Goal: Task Accomplishment & Management: Complete application form

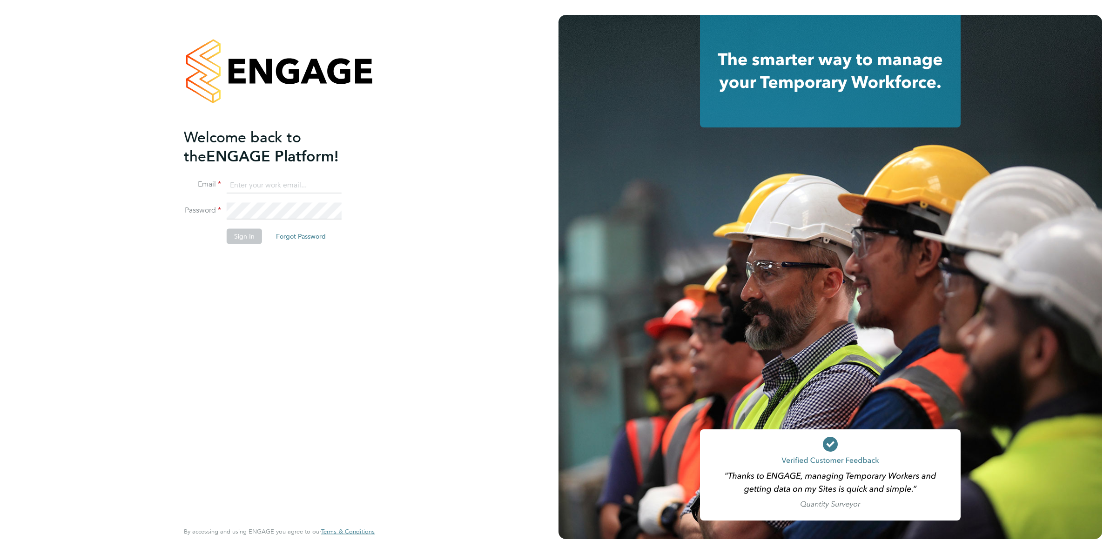
type input "[EMAIL_ADDRESS][DOMAIN_NAME]"
click at [240, 229] on button "Sign In" at bounding box center [244, 236] width 35 height 15
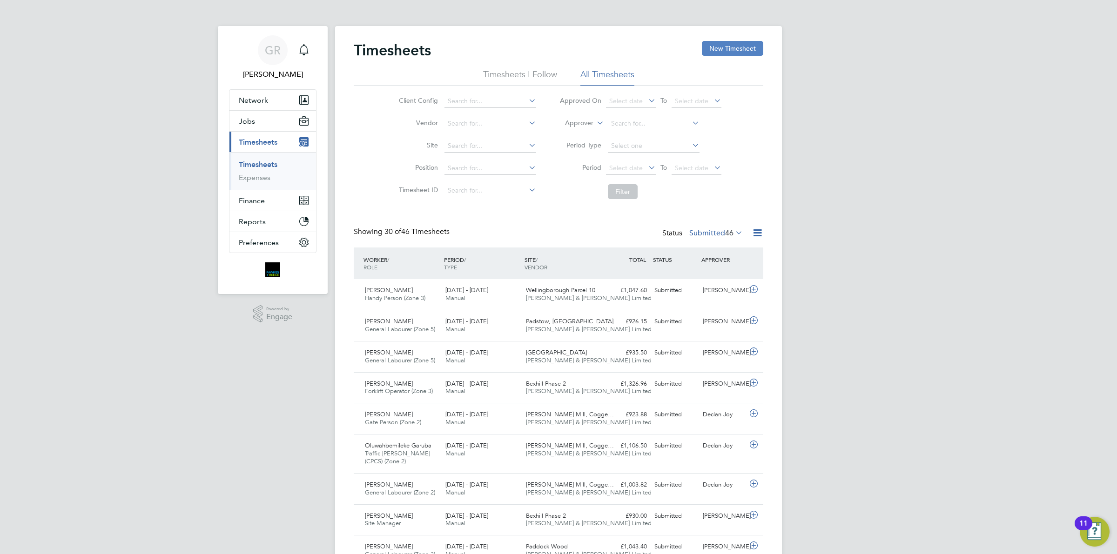
click at [750, 49] on button "New Timesheet" at bounding box center [732, 48] width 61 height 15
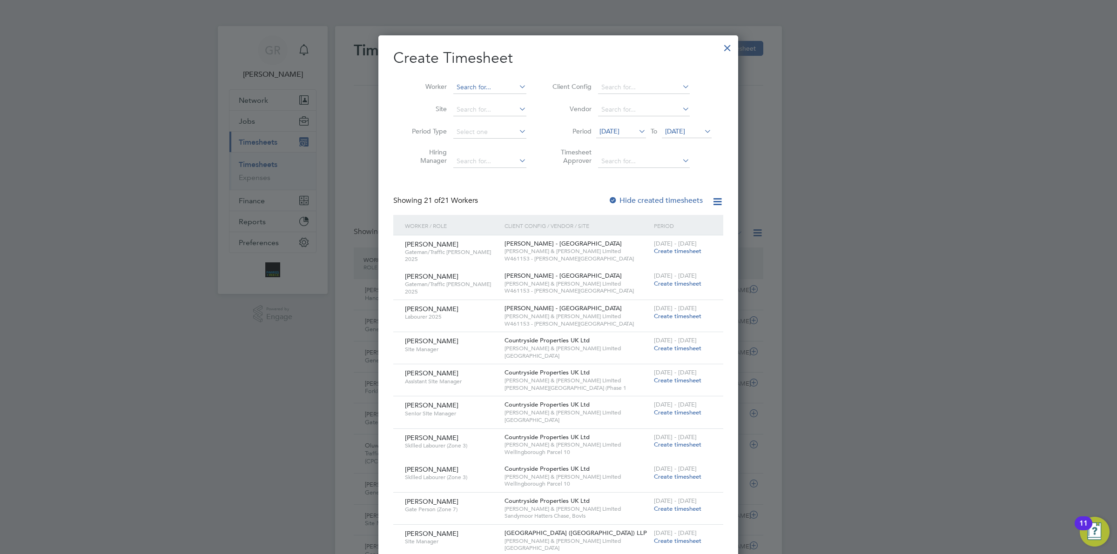
click at [471, 84] on input at bounding box center [489, 87] width 73 height 13
click at [496, 110] on li "Oluw ahbemileke Garuba" at bounding box center [493, 112] width 81 height 13
type input "Oluwahbemileke Garuba"
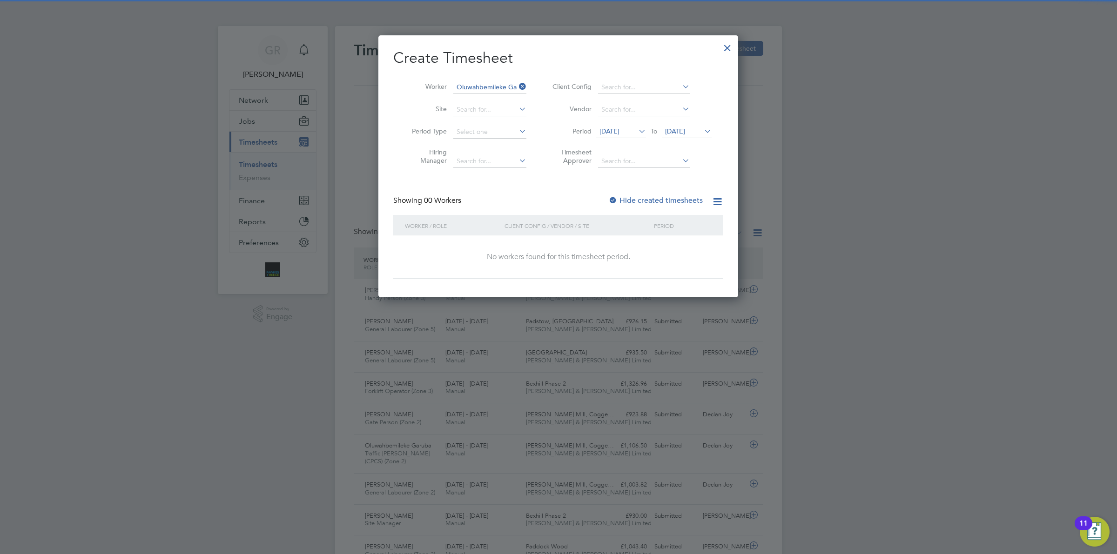
click at [610, 133] on span "14 Aug 2025" at bounding box center [609, 131] width 20 height 8
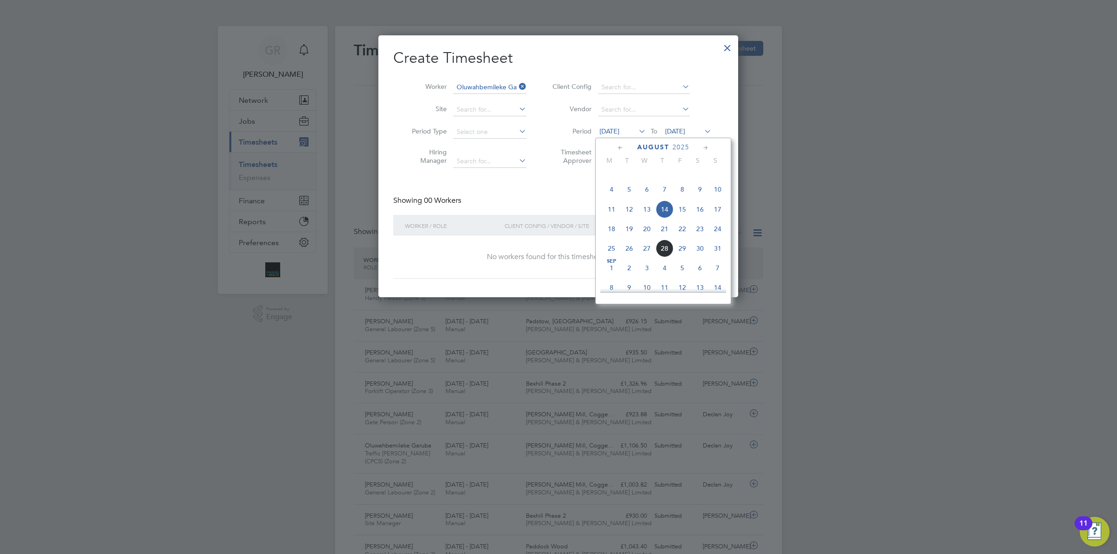
click at [613, 238] on span "18" at bounding box center [612, 229] width 18 height 18
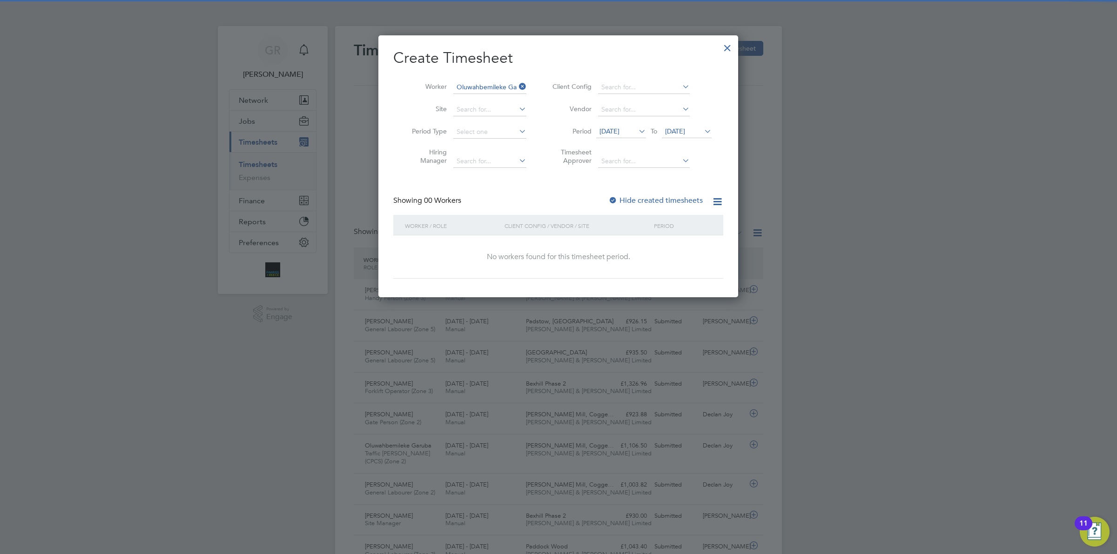
click at [683, 131] on span "21 Aug 2025" at bounding box center [675, 131] width 20 height 8
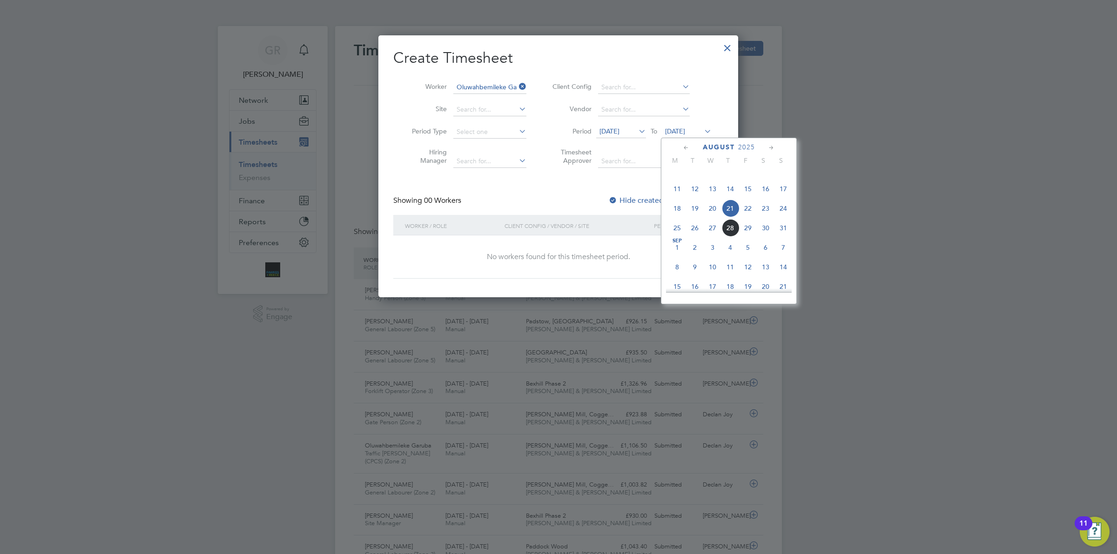
click at [785, 217] on span "24" at bounding box center [783, 209] width 18 height 18
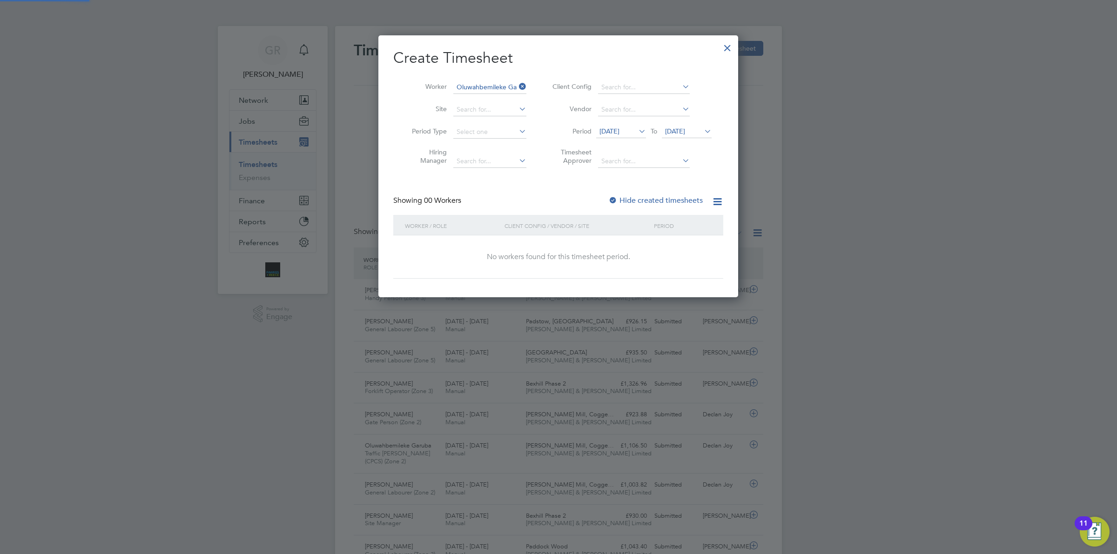
click at [650, 196] on label "Hide created timesheets" at bounding box center [655, 200] width 94 height 9
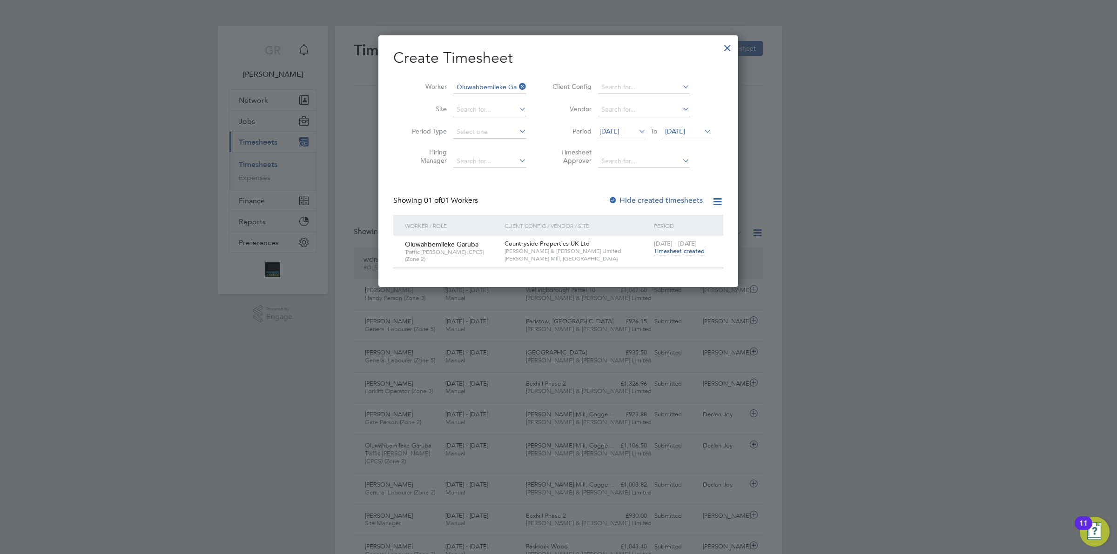
click at [673, 249] on span "Timesheet created" at bounding box center [679, 251] width 51 height 8
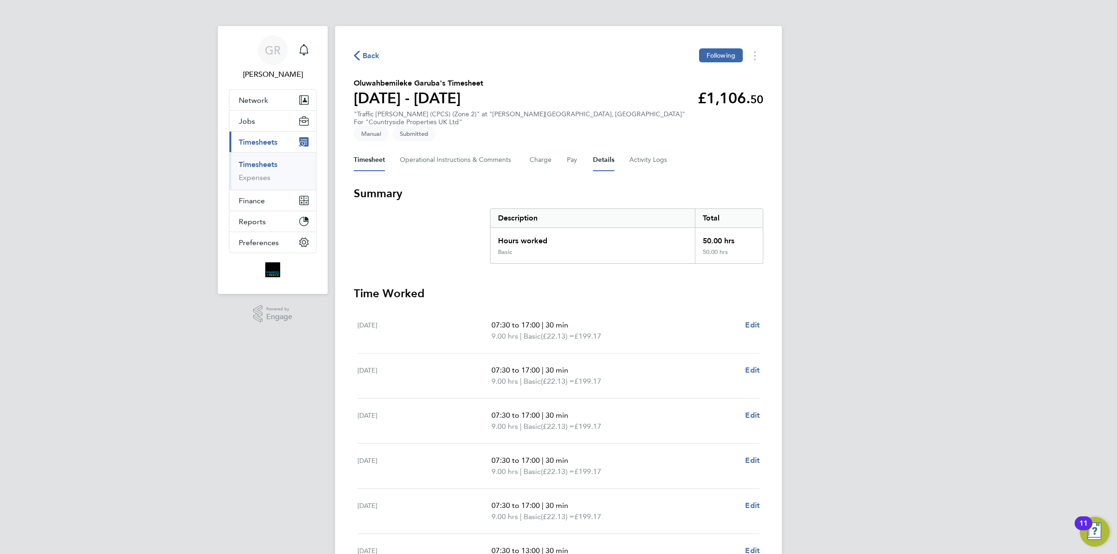
click at [606, 155] on button "Details" at bounding box center [603, 160] width 21 height 22
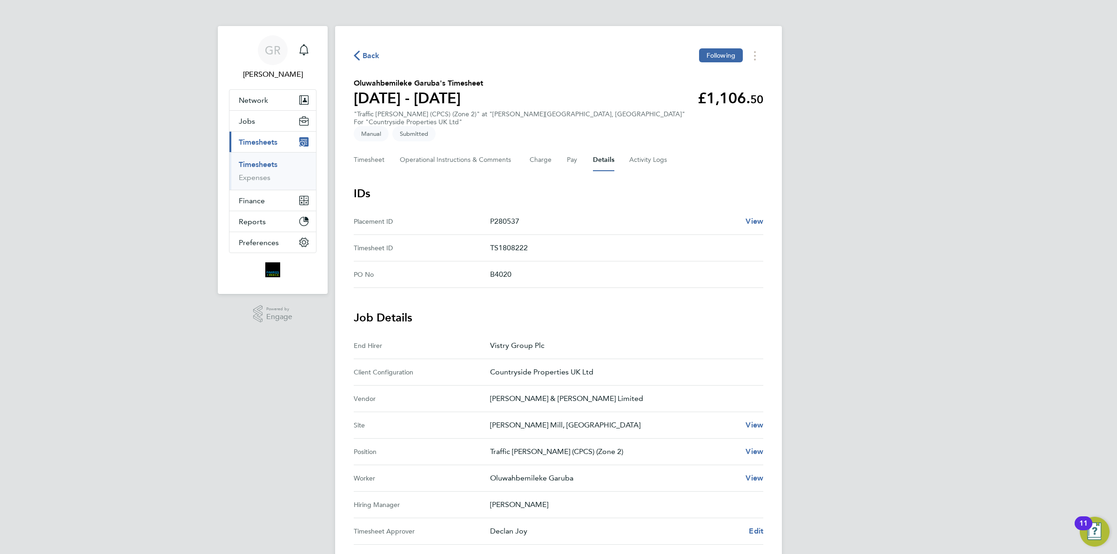
scroll to position [221, 0]
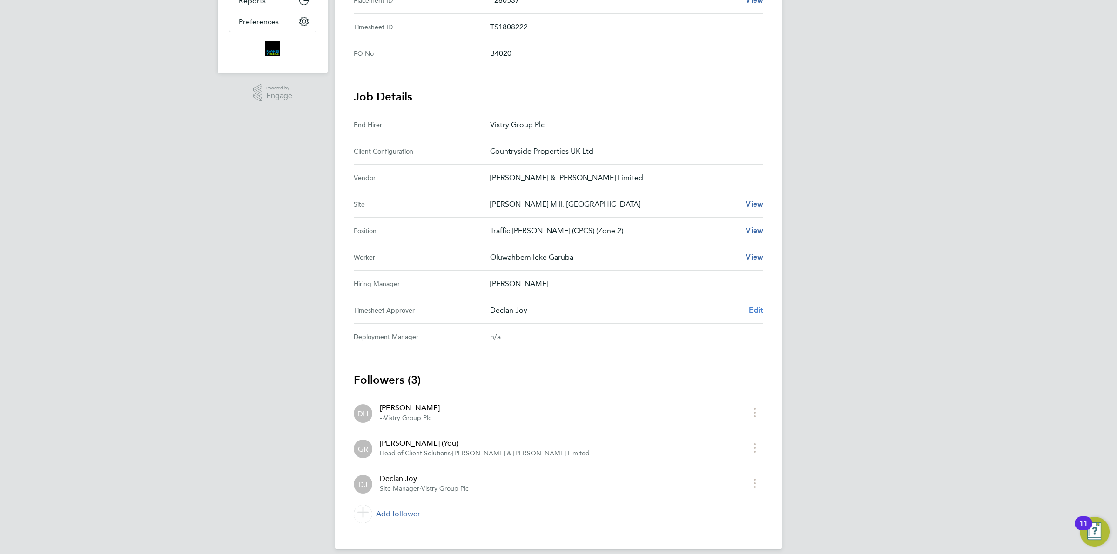
click at [758, 306] on span "Edit" at bounding box center [756, 310] width 14 height 9
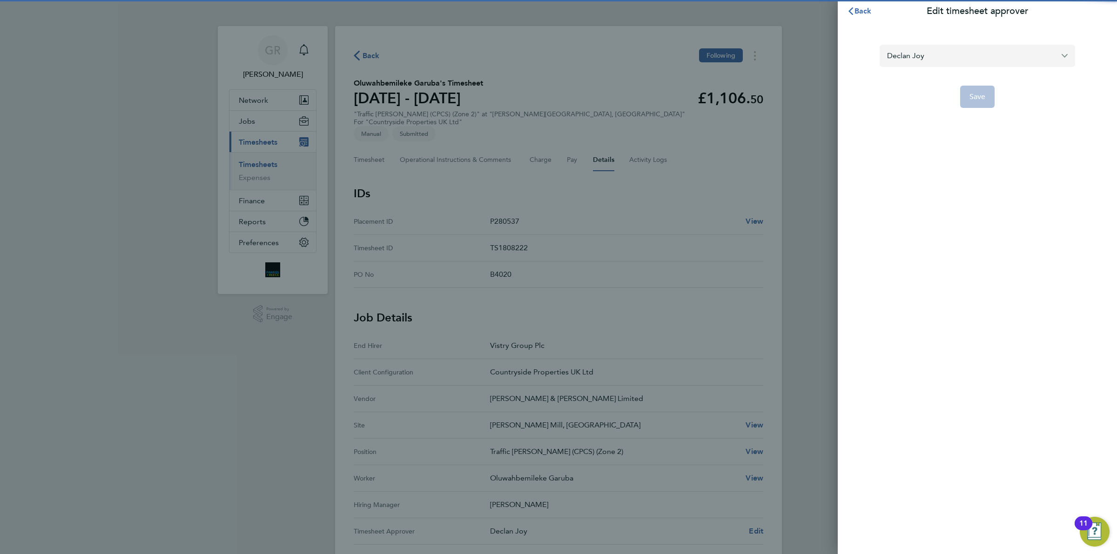
click at [932, 59] on input "Declan Joy" at bounding box center [977, 56] width 195 height 22
drag, startPoint x: 913, startPoint y: 52, endPoint x: 856, endPoint y: 50, distance: 56.8
click at [856, 50] on div "will no No results found Save" at bounding box center [977, 70] width 279 height 97
type input "D"
drag, startPoint x: 932, startPoint y: 63, endPoint x: 820, endPoint y: 59, distance: 112.2
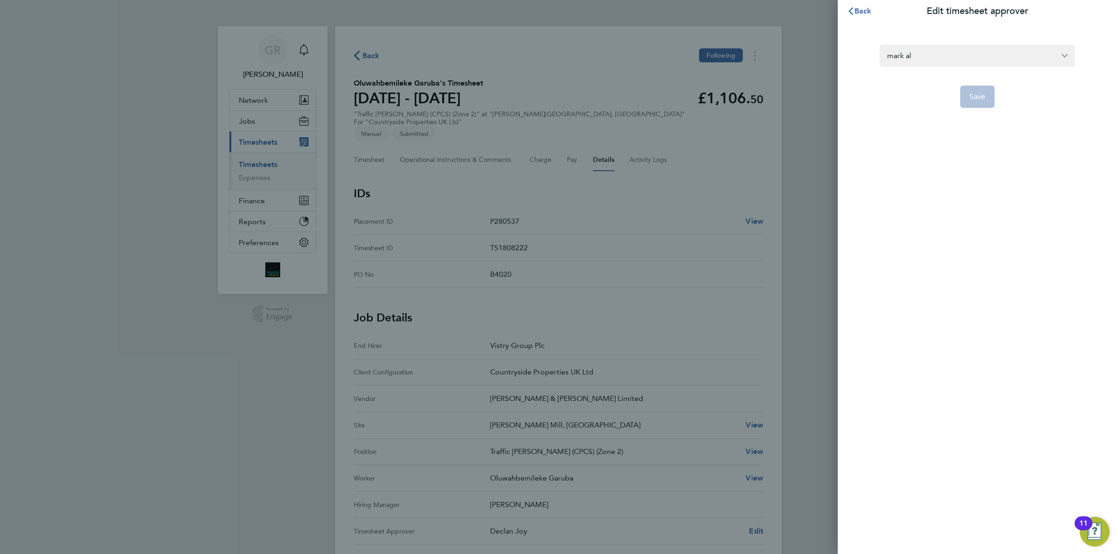
click at [820, 59] on div "Back Edit timesheet approver mark al Save" at bounding box center [558, 277] width 1117 height 554
type input "mark"
click at [848, 14] on icon "button" at bounding box center [850, 10] width 7 height 7
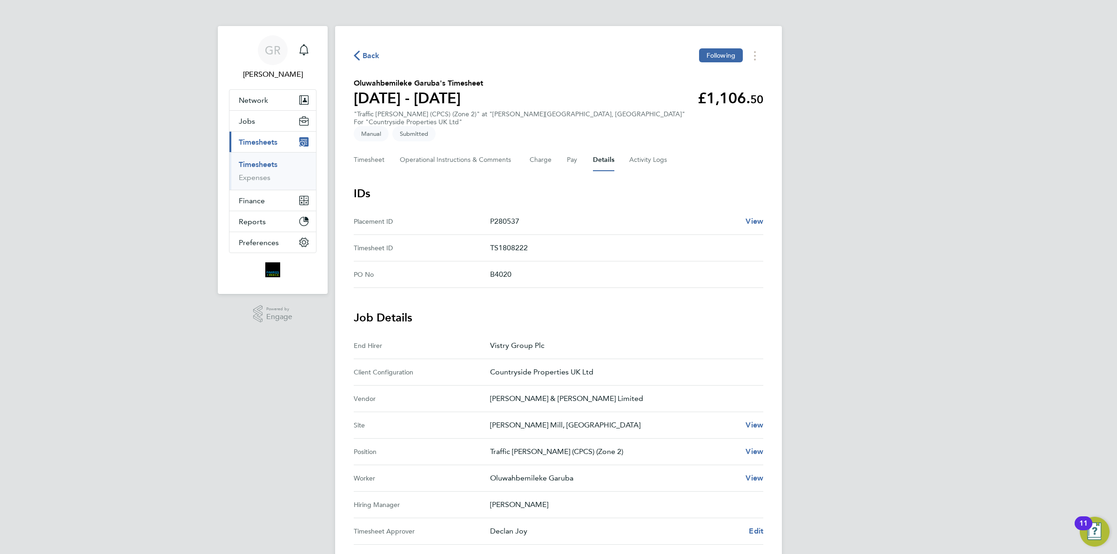
scroll to position [221, 0]
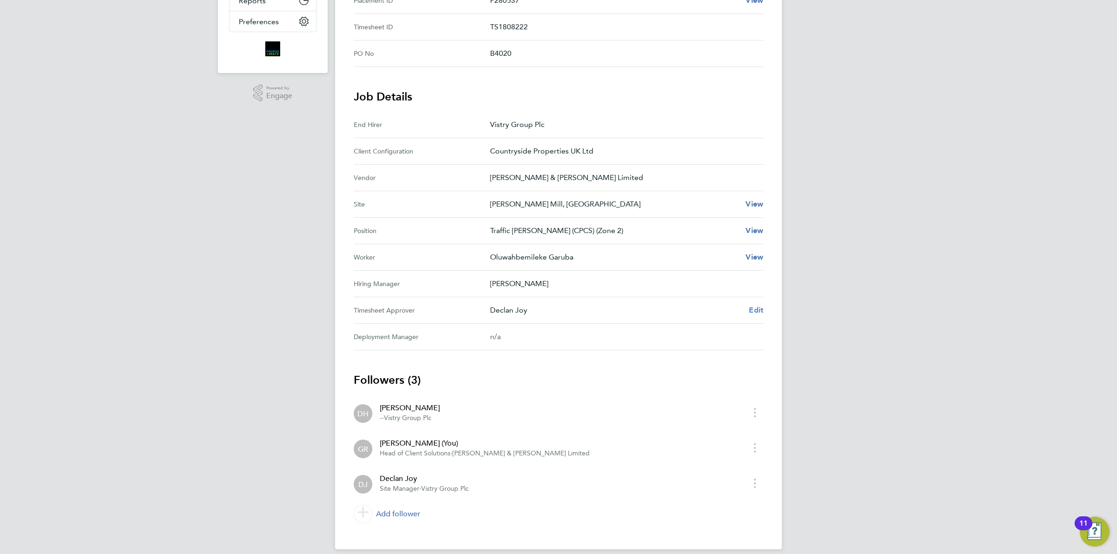
click at [755, 306] on span "Edit" at bounding box center [756, 310] width 14 height 9
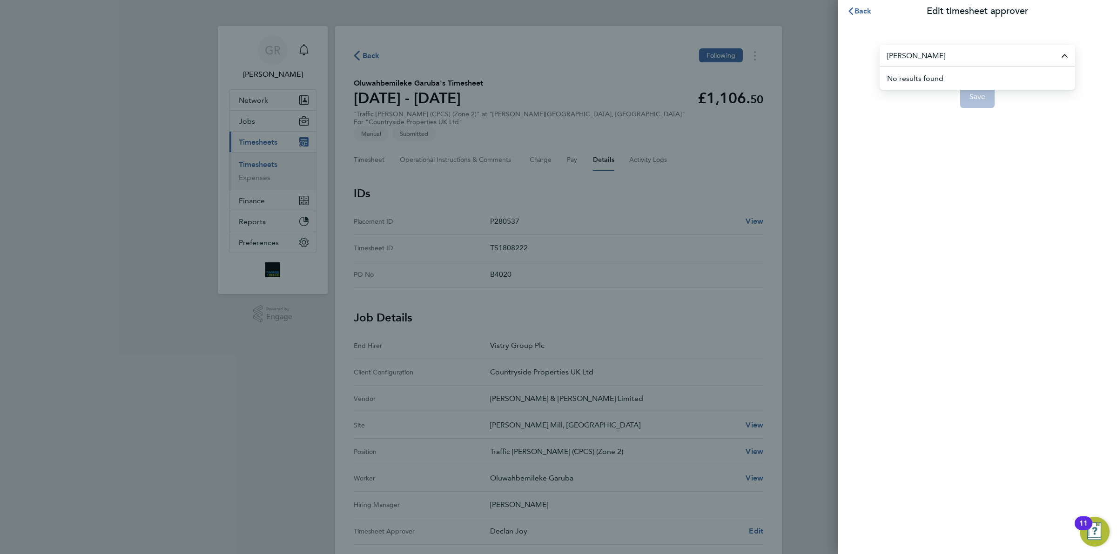
drag, startPoint x: 943, startPoint y: 59, endPoint x: 820, endPoint y: 40, distance: 124.7
click at [820, 40] on div "Back Edit timesheet approver william nor No results found Save" at bounding box center [558, 277] width 1117 height 554
click at [817, 14] on div "Back Edit timesheet approver mark Mark Ablett Mark Bucknall Mark Burnett Mark C…" at bounding box center [558, 277] width 1117 height 554
type input "Declan Jo"
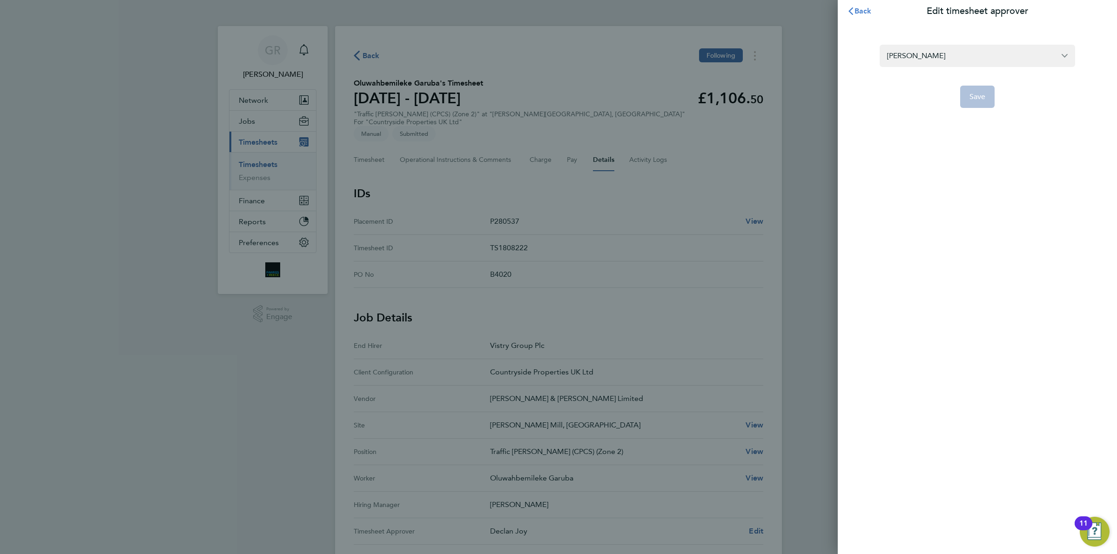
click at [855, 12] on span "Back" at bounding box center [863, 11] width 17 height 9
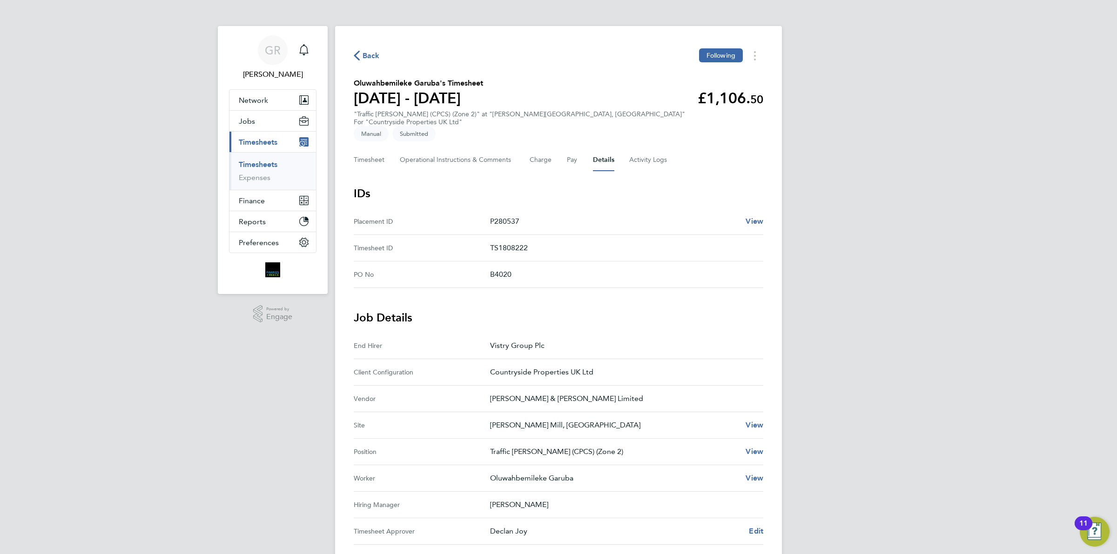
scroll to position [175, 0]
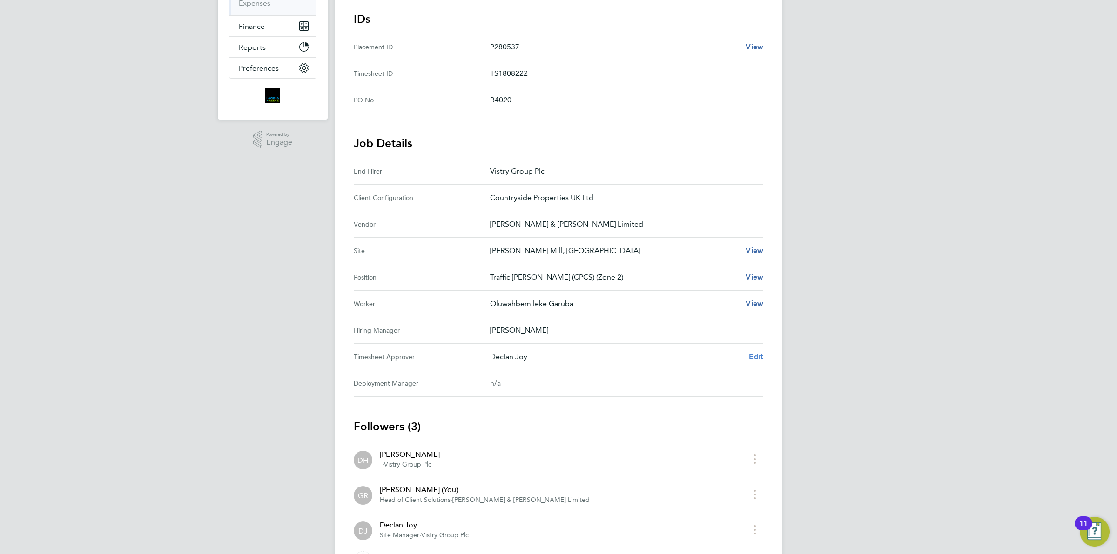
click at [758, 352] on span "Edit" at bounding box center [756, 356] width 14 height 9
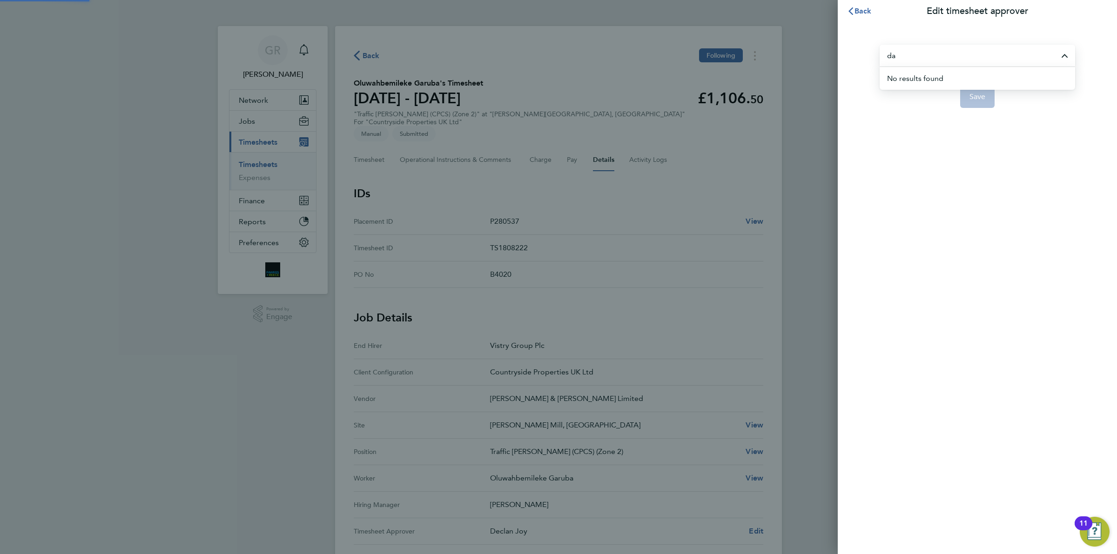
type input "d"
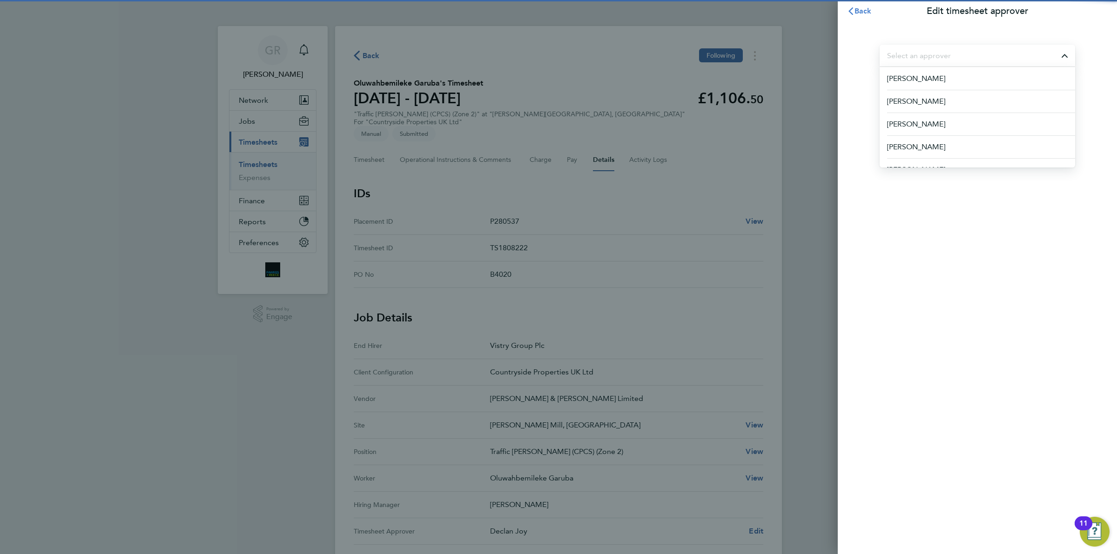
click at [868, 13] on span "Back" at bounding box center [863, 11] width 17 height 9
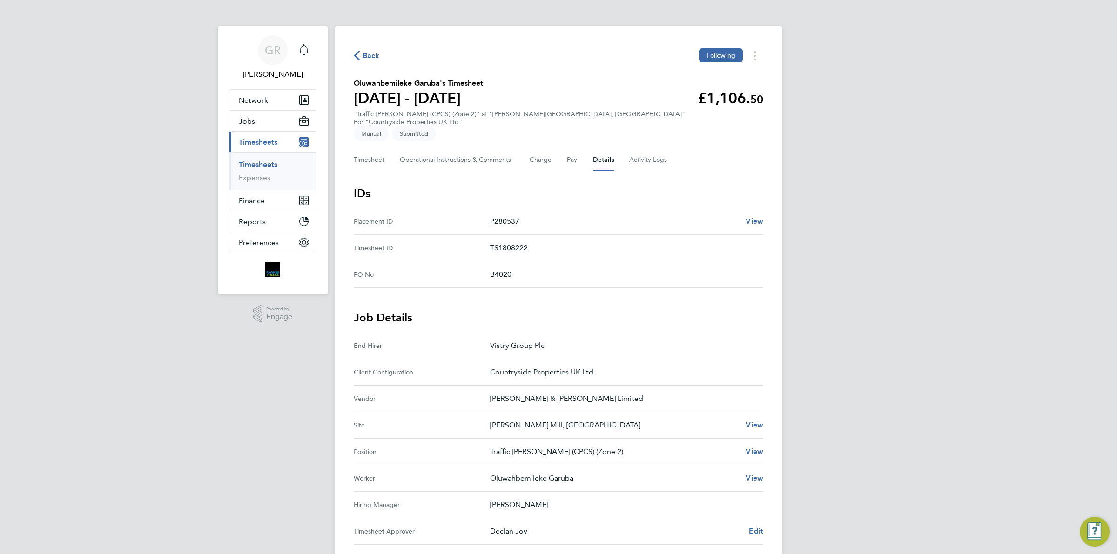
click at [380, 62] on div "Back Following" at bounding box center [559, 55] width 410 height 14
click at [372, 57] on span "Back" at bounding box center [371, 55] width 17 height 11
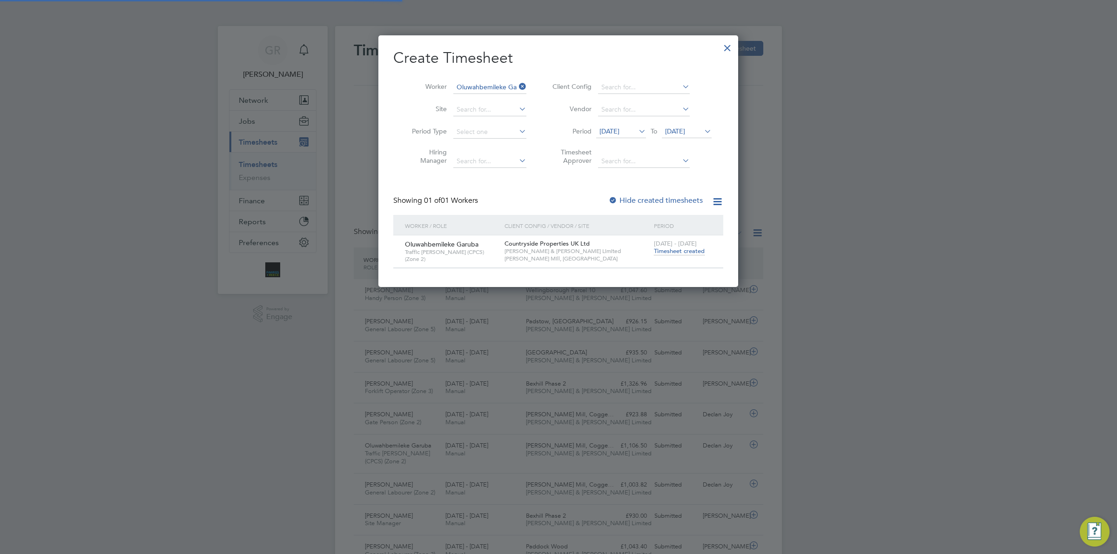
scroll to position [23, 81]
click at [517, 87] on icon at bounding box center [517, 86] width 0 height 13
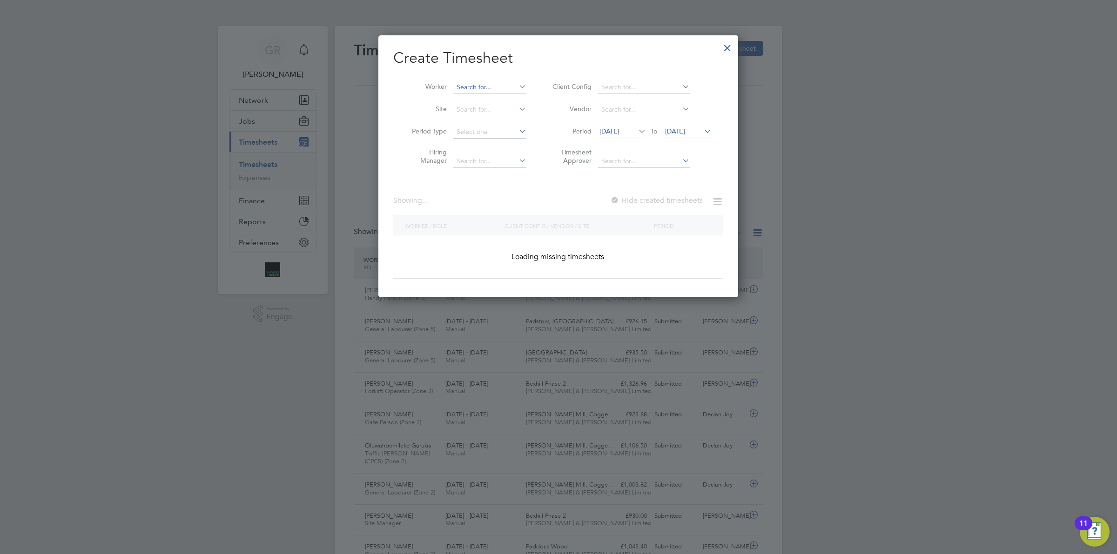
click at [492, 89] on input at bounding box center [489, 87] width 73 height 13
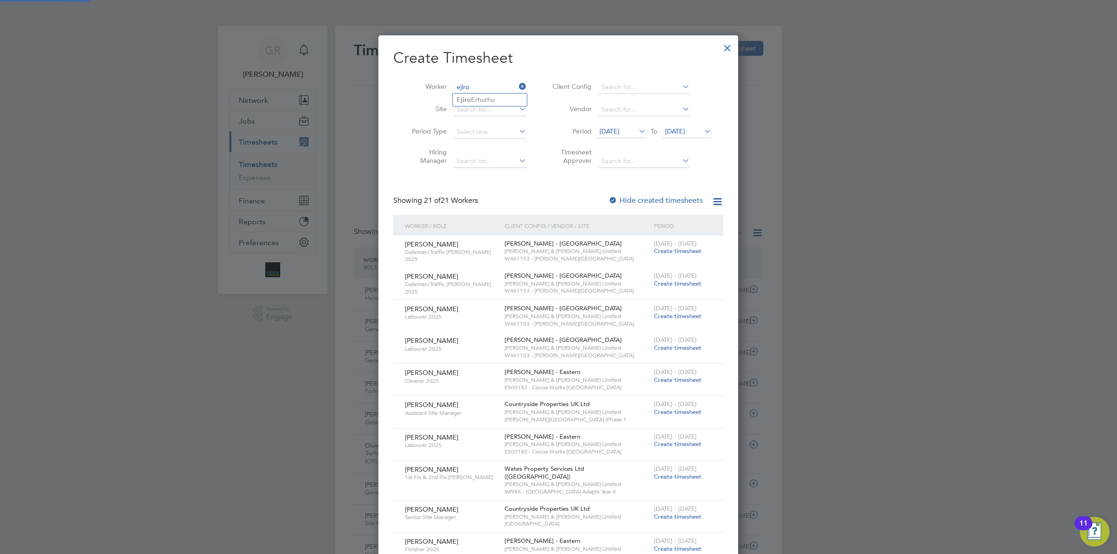
type input "ejiro"
click at [491, 93] on ul "Ejiro Erhurhu" at bounding box center [489, 99] width 75 height 13
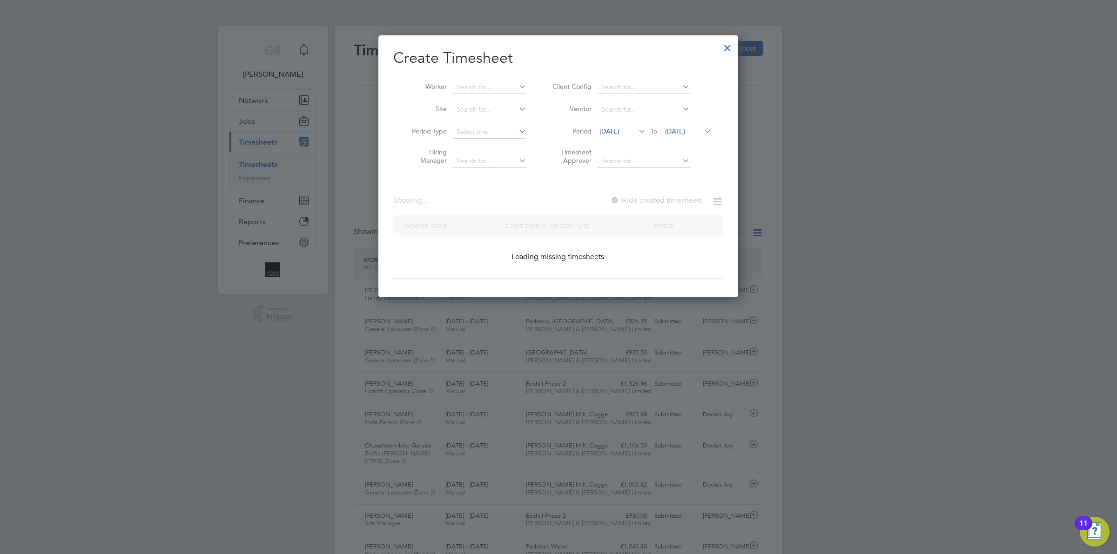
click at [487, 102] on li "Site" at bounding box center [465, 110] width 145 height 22
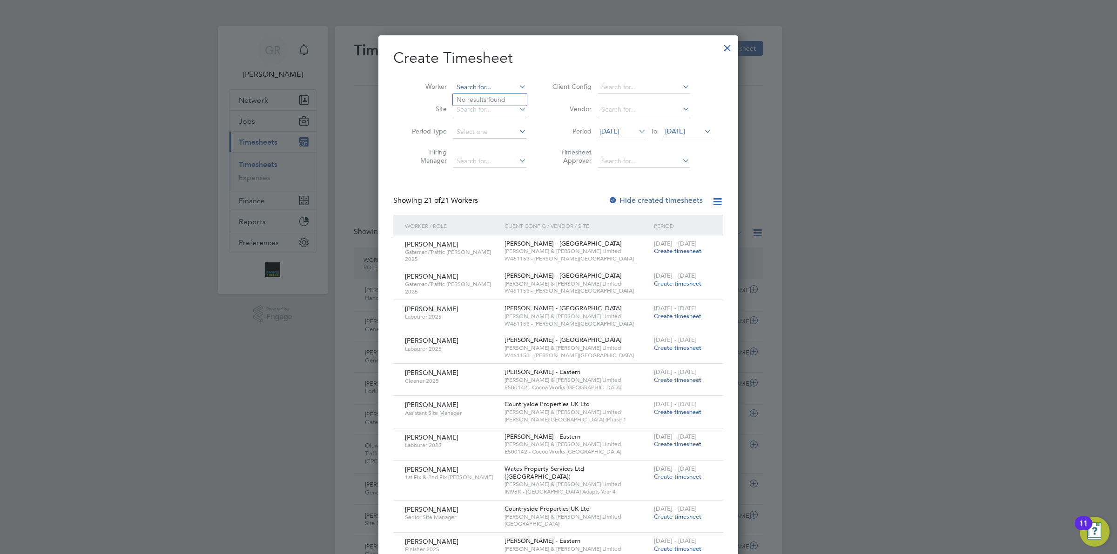
click at [487, 84] on input at bounding box center [489, 87] width 73 height 13
click at [486, 96] on li "Ejiro Erhurhu" at bounding box center [490, 100] width 74 height 13
type input "Ejiro Erhurhu"
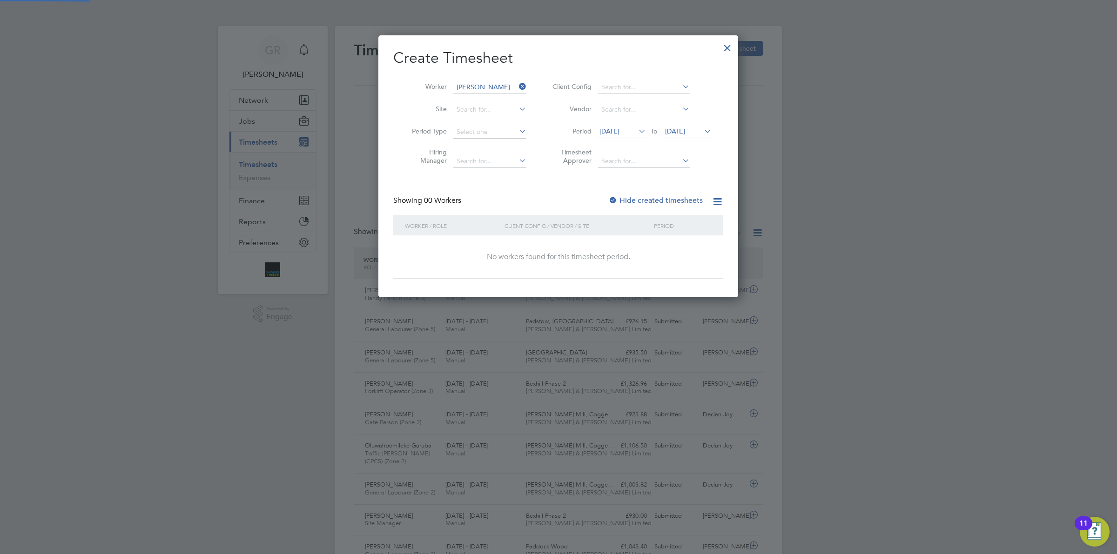
click at [624, 141] on li "Period 18 Aug 2025 To 24 Aug 2025" at bounding box center [630, 132] width 185 height 22
click at [619, 131] on span "18 Aug 2025" at bounding box center [609, 131] width 20 height 8
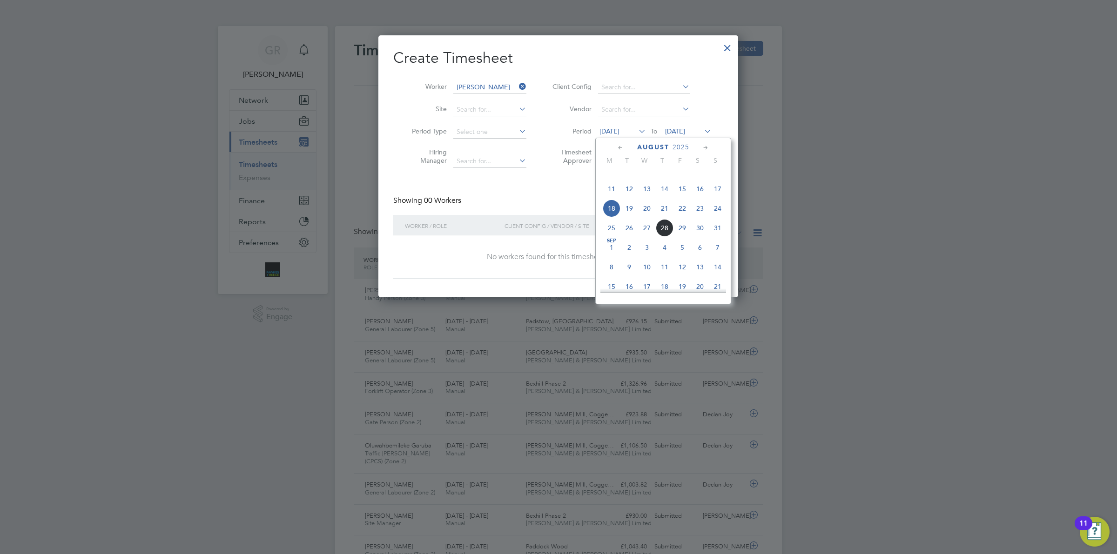
click at [617, 237] on span "25" at bounding box center [612, 228] width 18 height 18
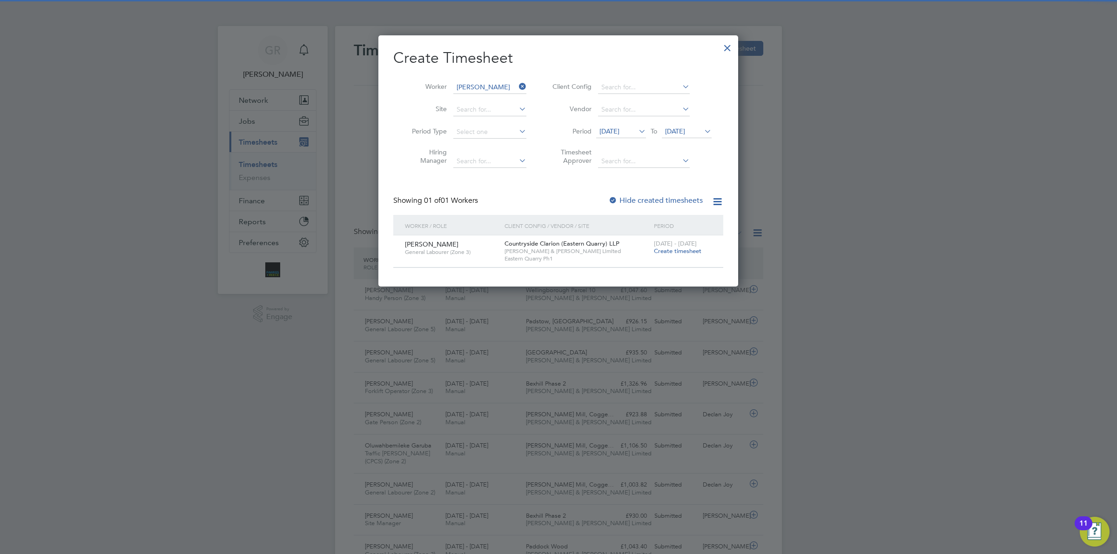
click at [619, 128] on span "25 Aug 2025" at bounding box center [609, 131] width 20 height 8
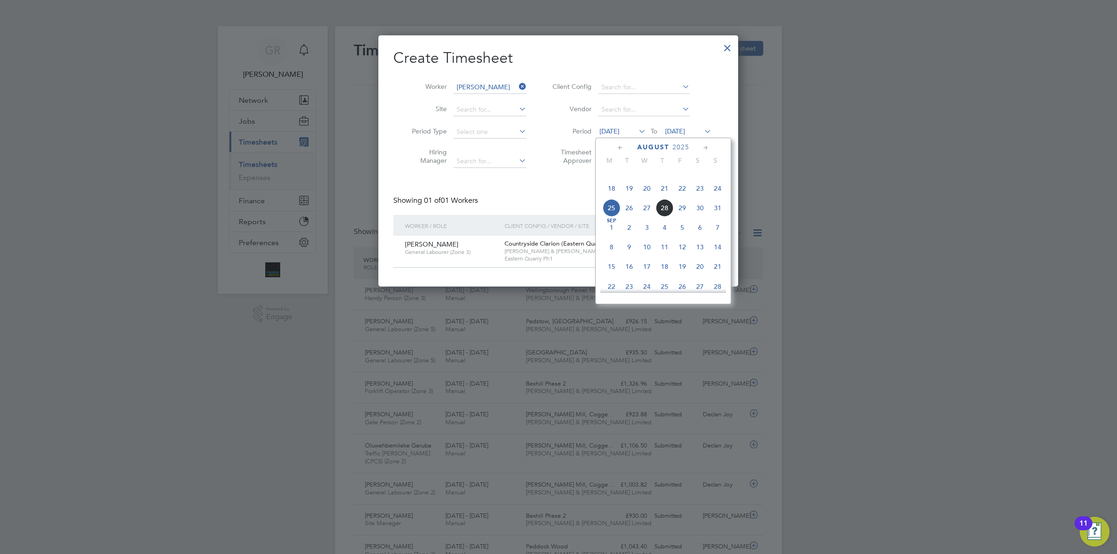
click at [611, 197] on span "18" at bounding box center [612, 189] width 18 height 18
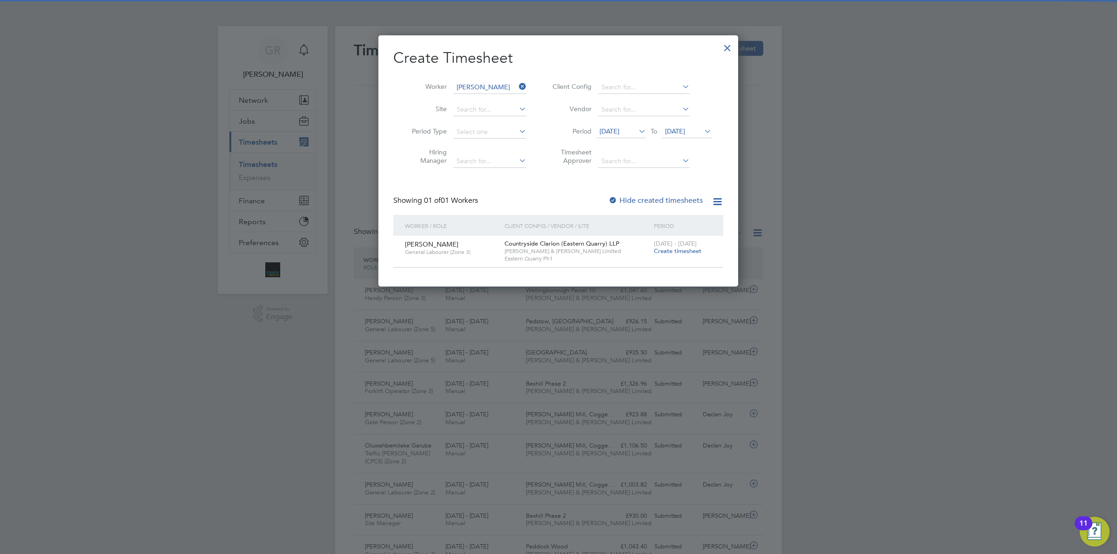
click at [685, 128] on span "25 Aug 2025" at bounding box center [675, 131] width 20 height 8
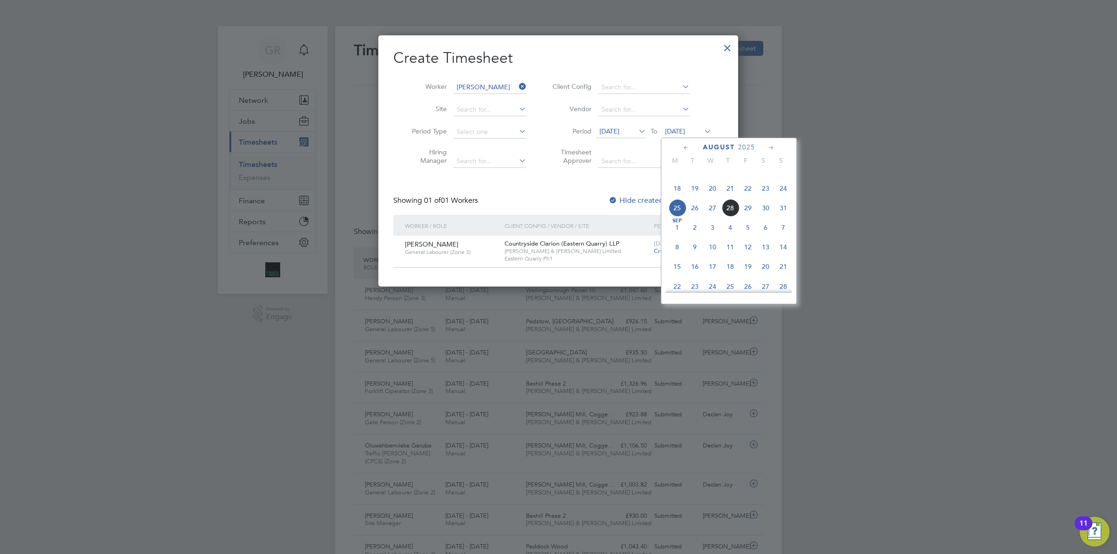
click at [781, 217] on span "31" at bounding box center [783, 208] width 18 height 18
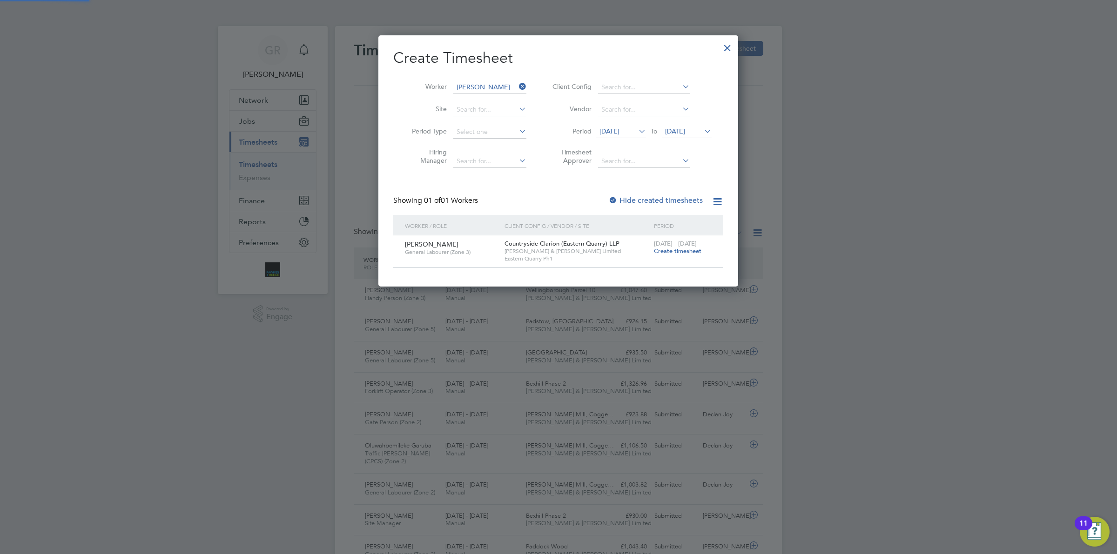
click at [666, 121] on li "Period 18 Aug 2025 To 31 Aug 2025" at bounding box center [630, 132] width 185 height 22
click at [682, 128] on span "31 Aug 2025" at bounding box center [675, 131] width 20 height 8
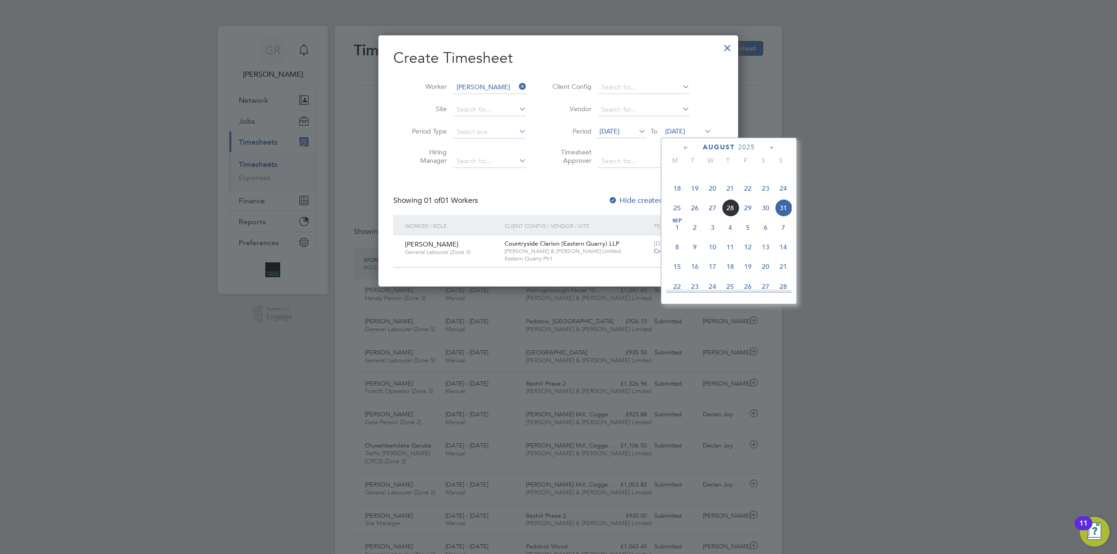
click at [788, 197] on span "24" at bounding box center [783, 189] width 18 height 18
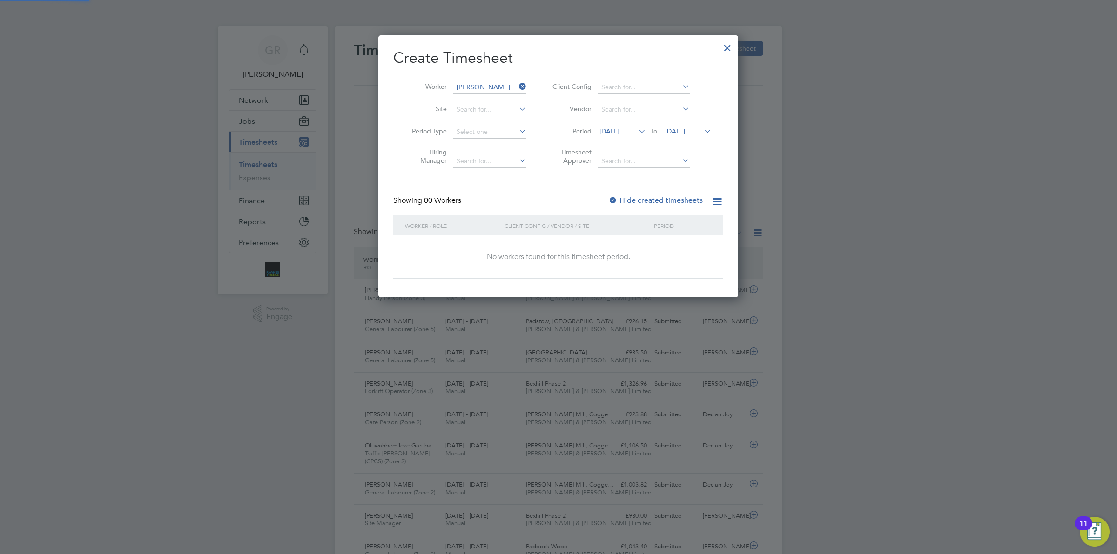
click at [653, 194] on div "Create Timesheet Worker Ejiro Erhurhu Site Period Type Hiring Manager Client Co…" at bounding box center [558, 163] width 330 height 230
click at [652, 204] on div "Hide created timesheets" at bounding box center [656, 201] width 96 height 10
click at [658, 196] on label "Hide created timesheets" at bounding box center [655, 200] width 94 height 9
click at [657, 196] on label "Hide created timesheets" at bounding box center [655, 200] width 94 height 9
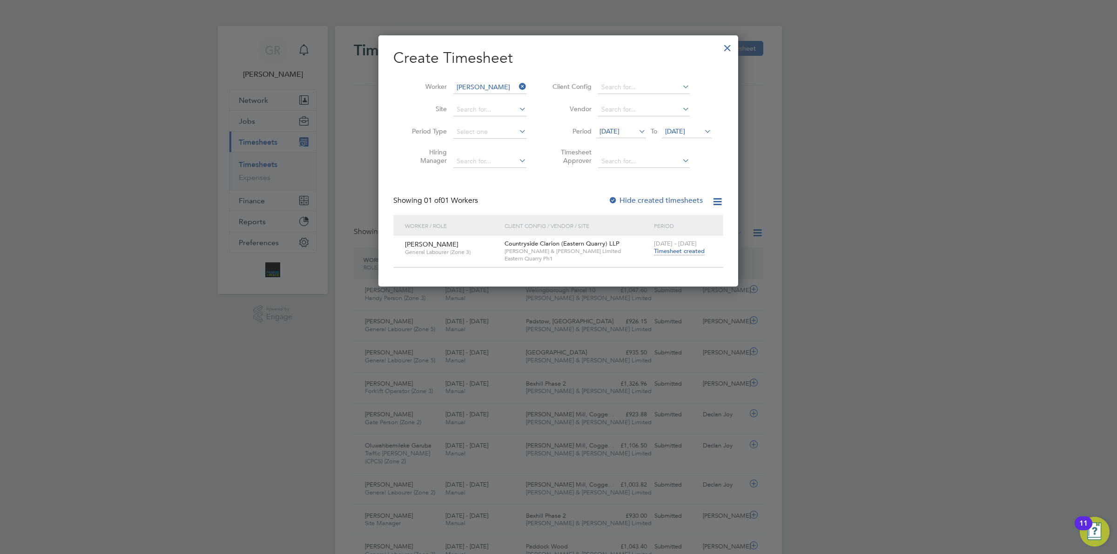
click at [661, 248] on span "Timesheet created" at bounding box center [679, 251] width 51 height 8
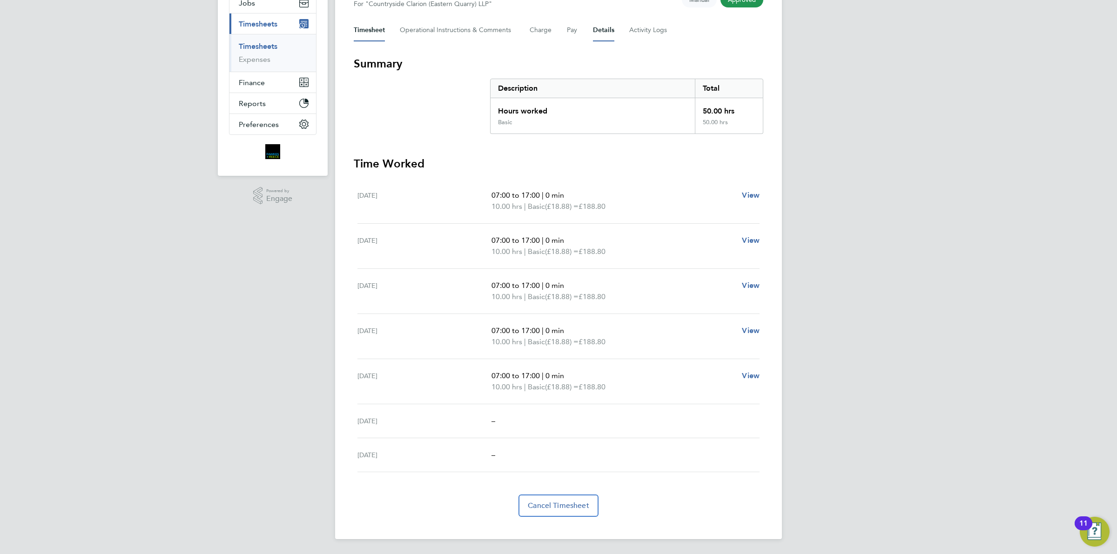
click at [611, 31] on button "Details" at bounding box center [603, 30] width 21 height 22
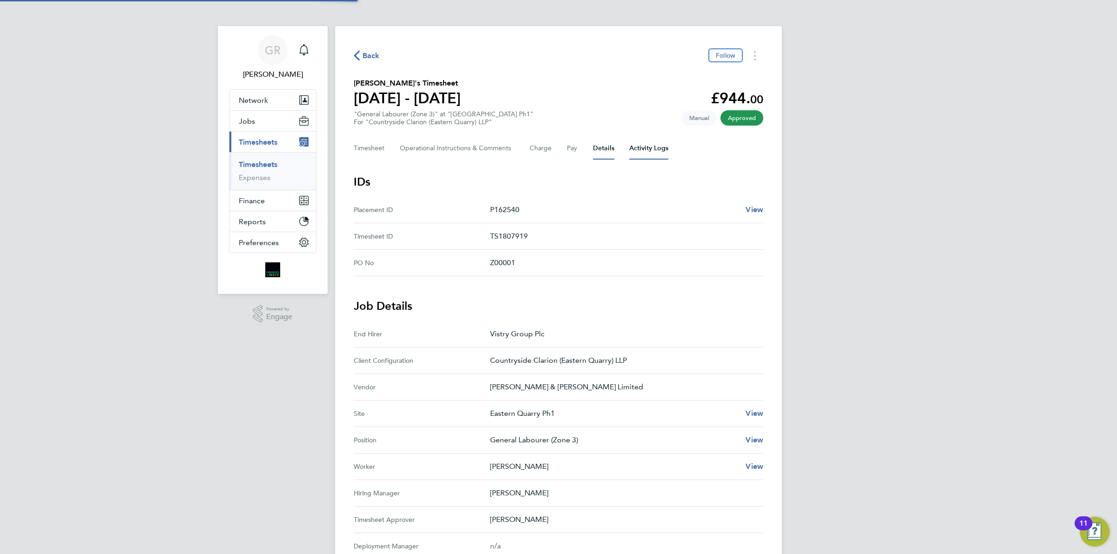
click at [632, 144] on Logs-tab "Activity Logs" at bounding box center [648, 148] width 39 height 22
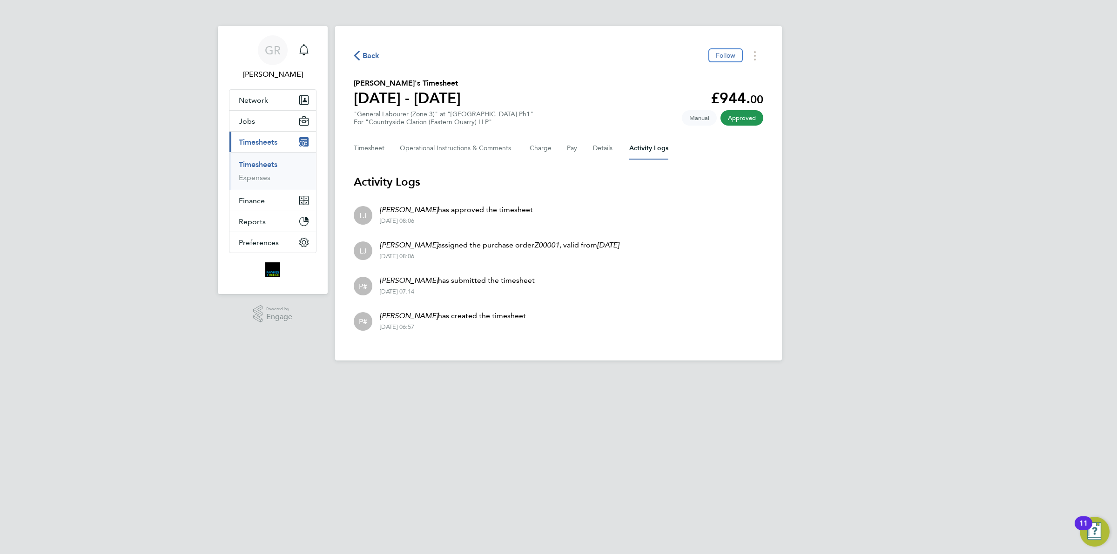
click at [371, 54] on span "Back" at bounding box center [371, 55] width 17 height 11
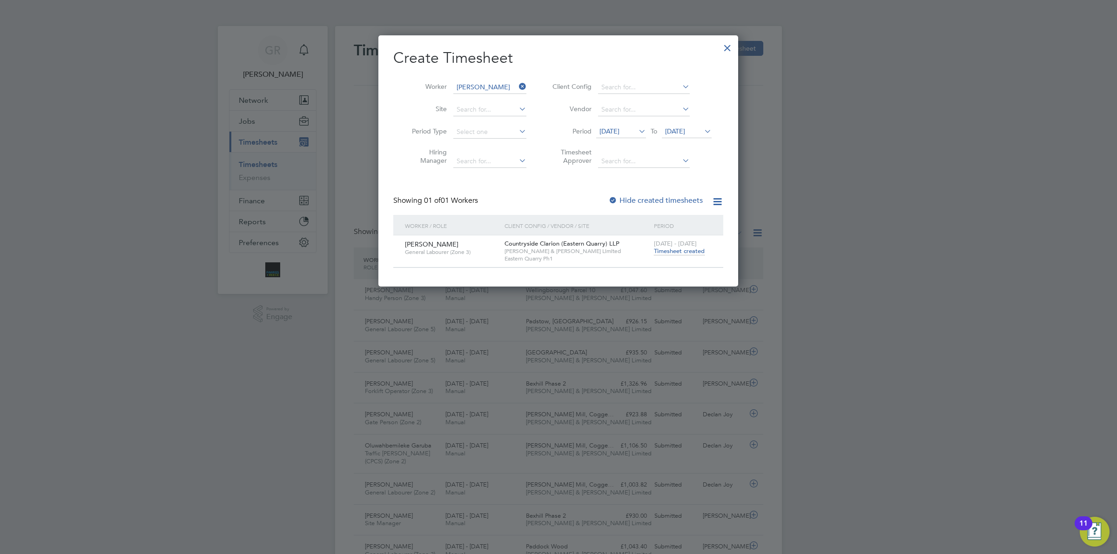
click at [517, 85] on icon at bounding box center [517, 86] width 0 height 13
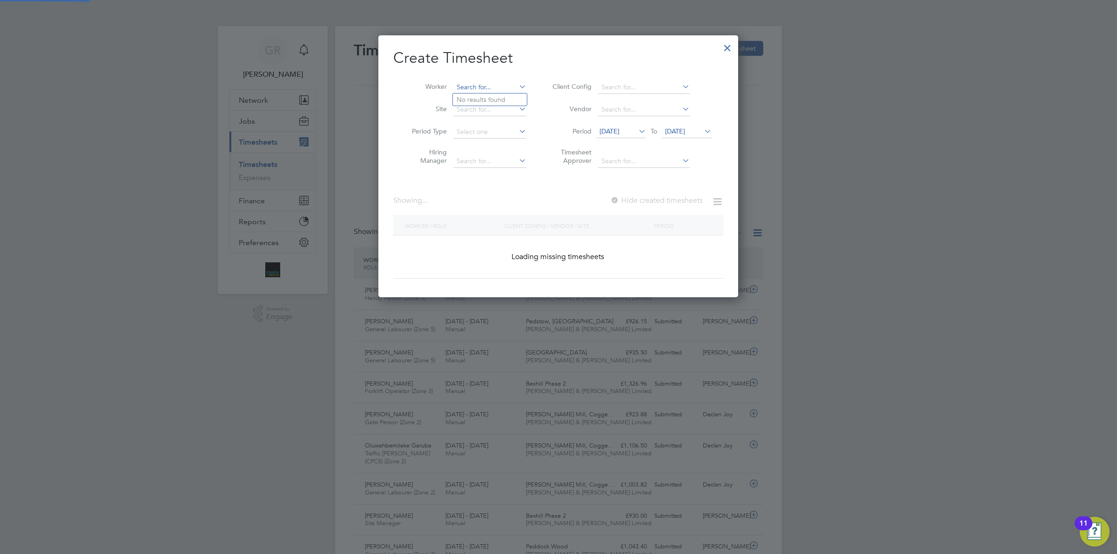
click at [488, 87] on input at bounding box center [489, 87] width 73 height 13
